Goal: Task Accomplishment & Management: Use online tool/utility

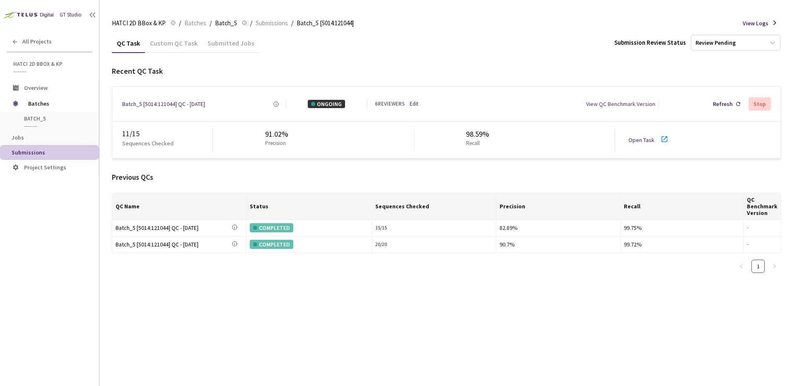
click at [446, 178] on div "Previous QCs" at bounding box center [446, 177] width 669 height 11
drag, startPoint x: 309, startPoint y: 179, endPoint x: 290, endPoint y: 172, distance: 20.3
click at [310, 177] on div "Previous QCs" at bounding box center [446, 177] width 669 height 11
click at [151, 100] on div "Batch_5 [5014:121044] QC - [DATE]" at bounding box center [163, 104] width 83 height 8
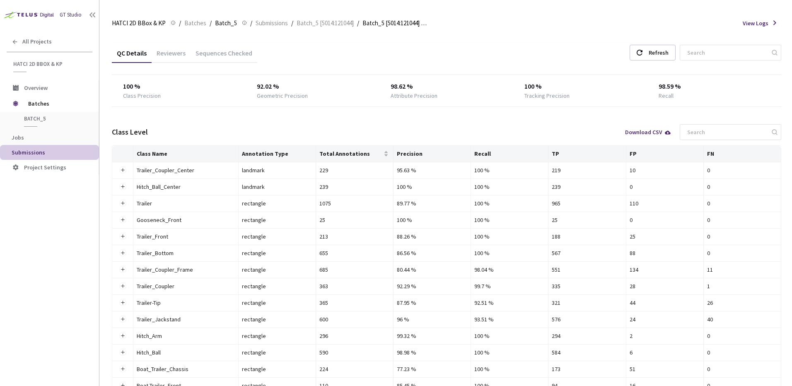
click at [388, 134] on div "Class Level Download CSV" at bounding box center [446, 132] width 669 height 26
click at [325, 130] on div "Class Level Download CSV" at bounding box center [446, 132] width 669 height 26
click at [328, 128] on div "Class Level Download CSV" at bounding box center [446, 132] width 669 height 26
drag, startPoint x: 328, startPoint y: 128, endPoint x: 300, endPoint y: 129, distance: 28.2
click at [300, 129] on div "Class Level Download CSV" at bounding box center [446, 132] width 669 height 26
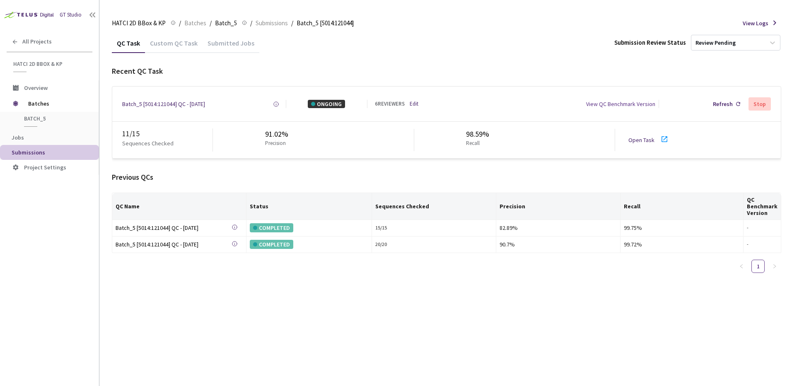
click at [363, 162] on div "Recent QC Task Batch_5 [5014:121044] QC - [DATE] Created at [DATE] 11:57 AM EDT…" at bounding box center [446, 173] width 669 height 214
click at [365, 172] on div "Previous QCs" at bounding box center [446, 177] width 669 height 11
click at [482, 30] on div "HATCI 2D BBox & KP HATCI 2D BBox & KP / Batches / Batch_5 Batch_5 / Submissions…" at bounding box center [446, 23] width 669 height 20
click at [199, 375] on div "QC Task Custom QC Task Submitted Jobs Submission Review Status Review Pending R…" at bounding box center [446, 209] width 669 height 353
click at [394, 175] on div "Previous QCs" at bounding box center [446, 177] width 669 height 11
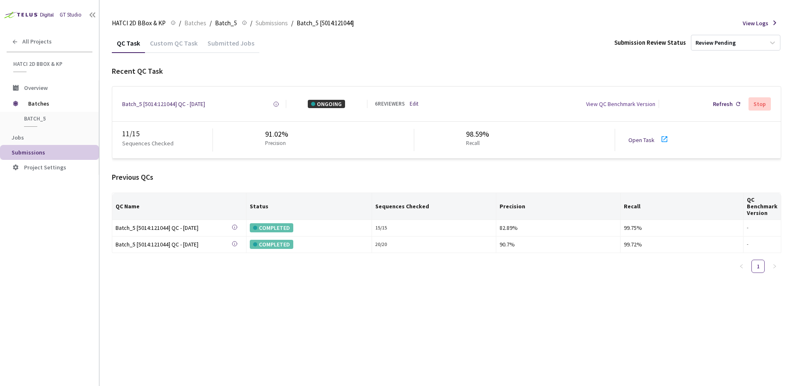
click at [396, 301] on div "QC Task Custom QC Task Submitted Jobs Submission Review Status Review Pending R…" at bounding box center [446, 209] width 669 height 353
drag, startPoint x: 399, startPoint y: 182, endPoint x: 400, endPoint y: 201, distance: 19.1
click at [399, 190] on div "Previous QCs QC Name Status Sequences Checked Precision Recall QC Benchmark Ver…" at bounding box center [446, 226] width 669 height 108
click at [393, 168] on div "Recent QC Task Batch_5 [5014:121044] QC - [DATE] Created at [DATE] 11:57 AM EDT…" at bounding box center [446, 173] width 669 height 214
click at [398, 299] on div "QC Task Custom QC Task Submitted Jobs Submission Review Status Review Pending R…" at bounding box center [446, 209] width 669 height 353
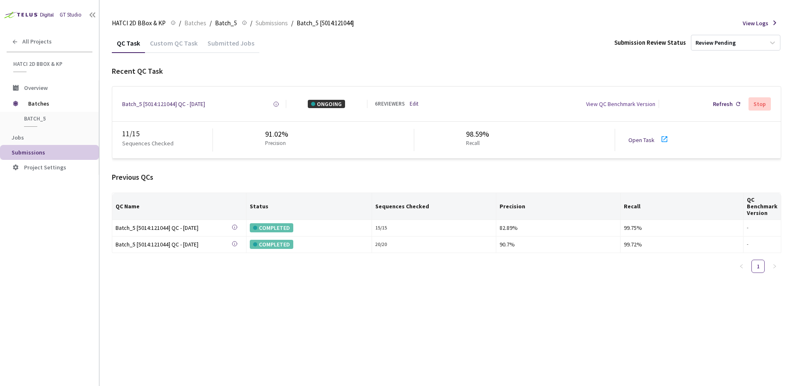
click at [636, 142] on link "Open Task" at bounding box center [641, 139] width 26 height 7
